Goal: Task Accomplishment & Management: Manage account settings

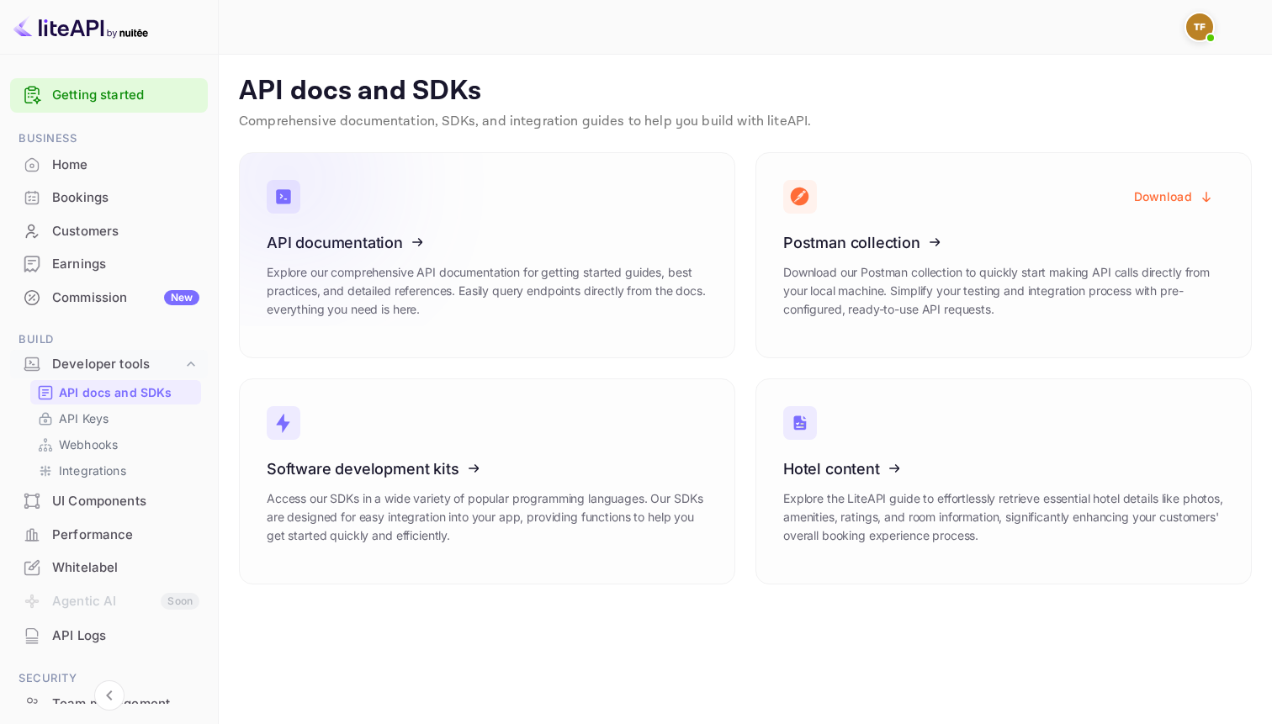
click at [384, 242] on icon at bounding box center [371, 239] width 262 height 173
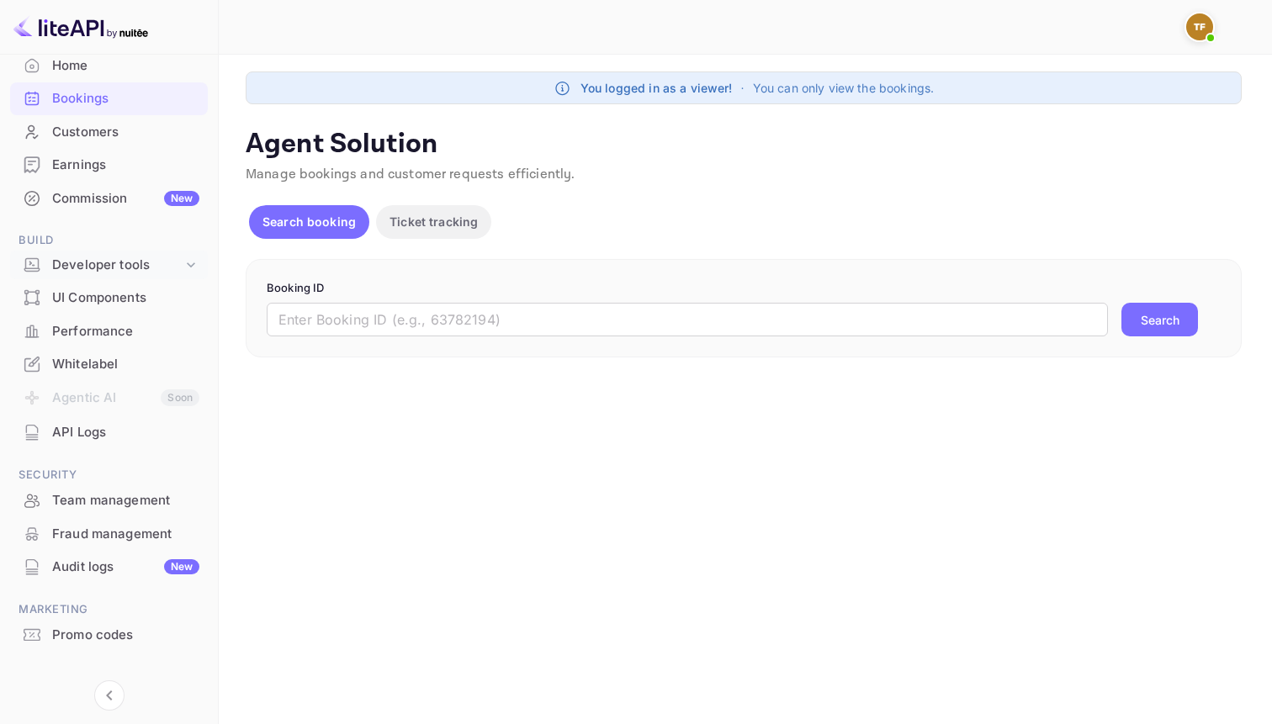
scroll to position [119, 0]
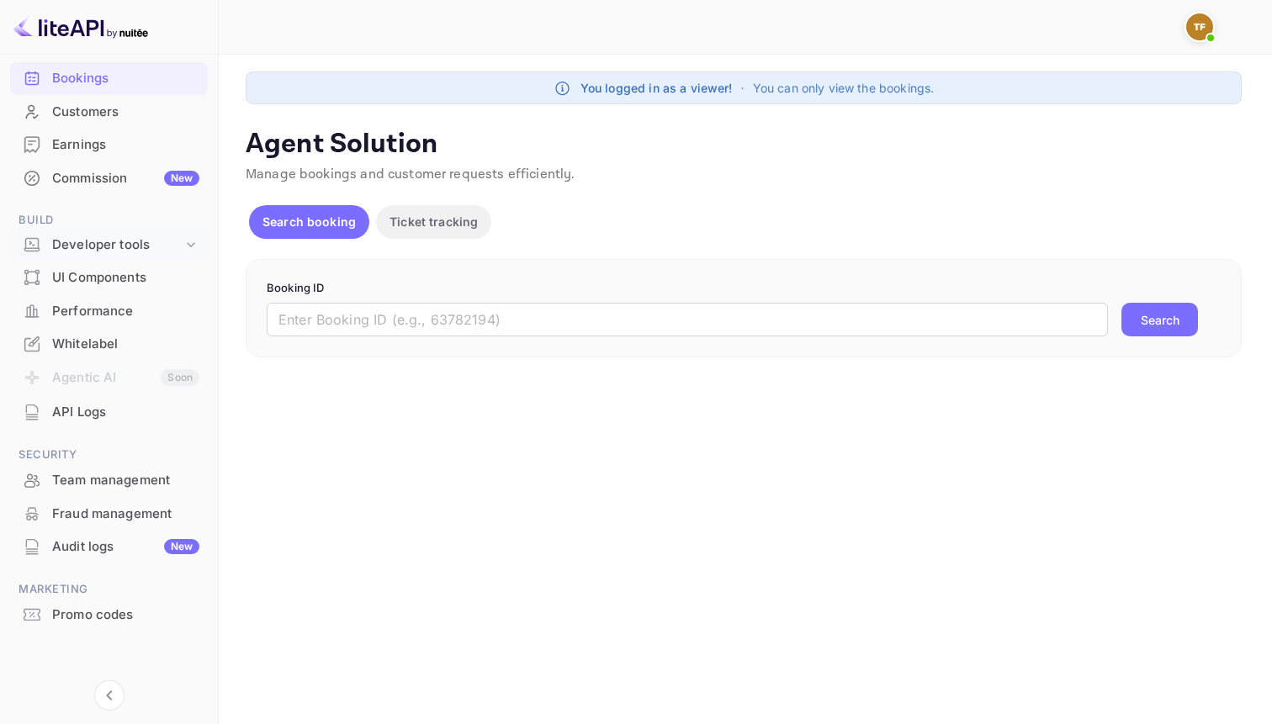
click at [126, 245] on div "Developer tools" at bounding box center [117, 245] width 130 height 19
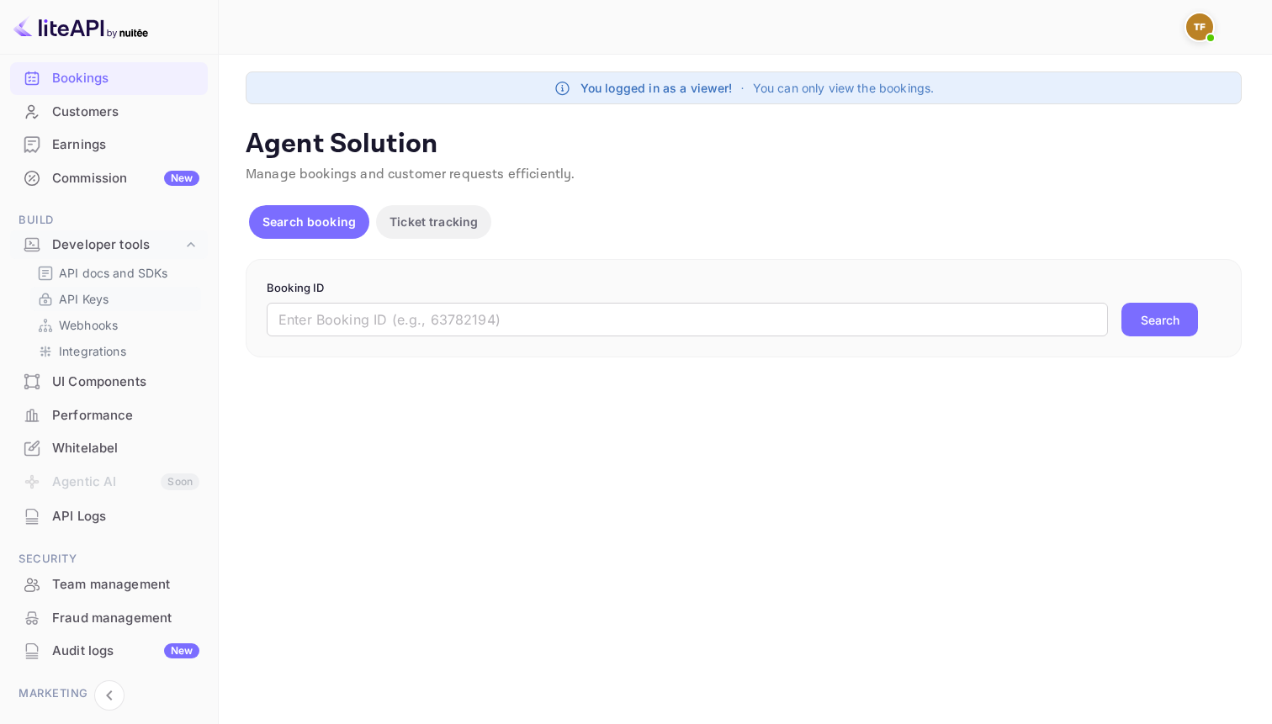
click at [93, 294] on p "API Keys" at bounding box center [84, 299] width 50 height 18
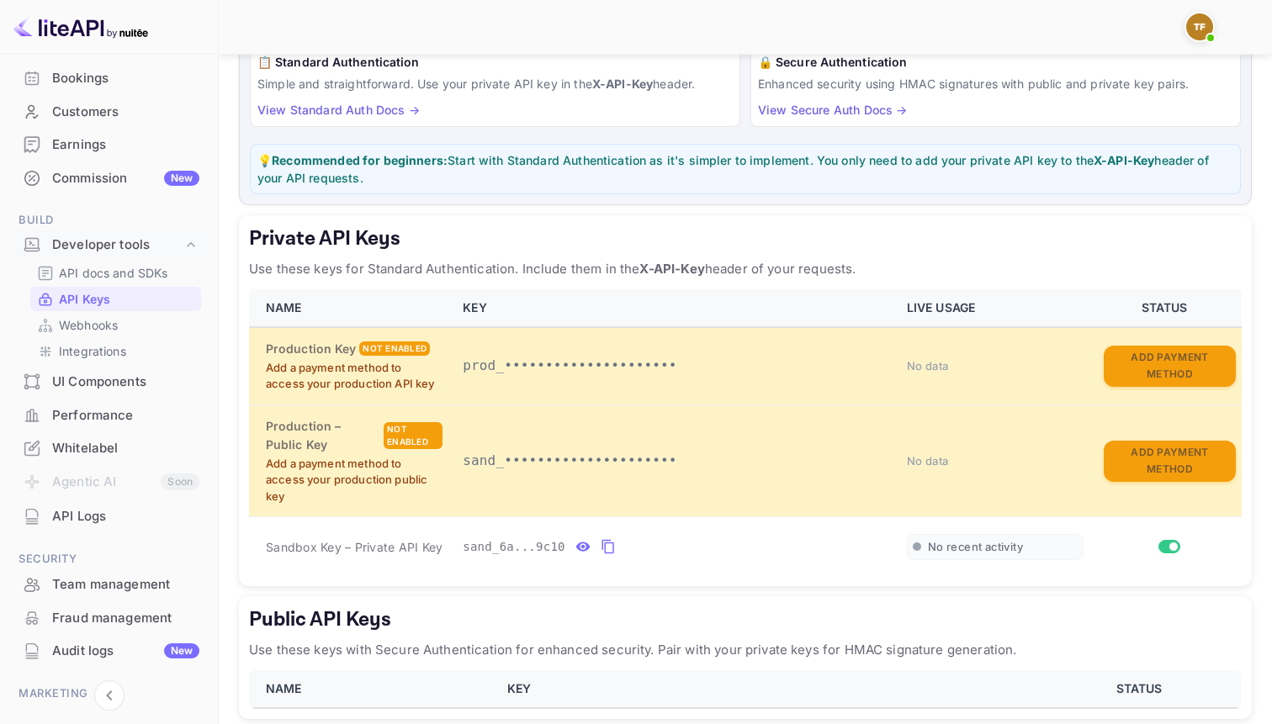
scroll to position [146, 0]
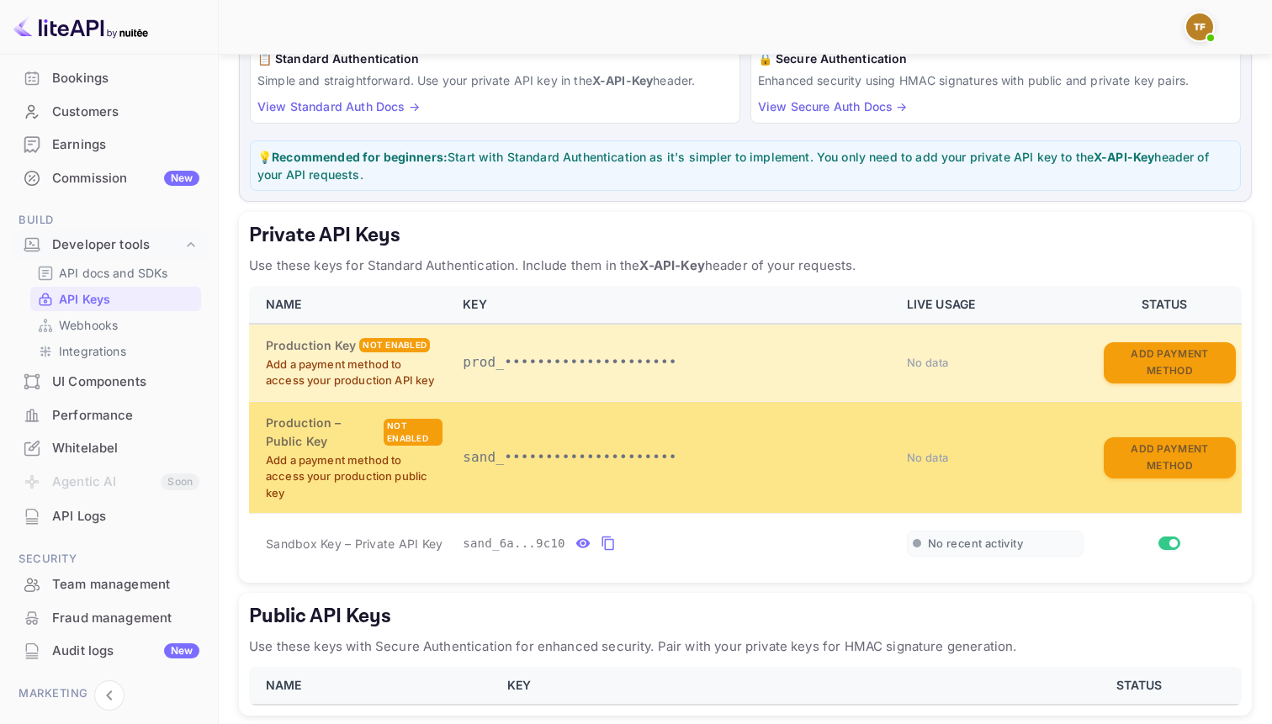
click at [513, 453] on p "sand_•••••••••••••••••••••" at bounding box center [675, 458] width 424 height 20
